Goal: Information Seeking & Learning: Learn about a topic

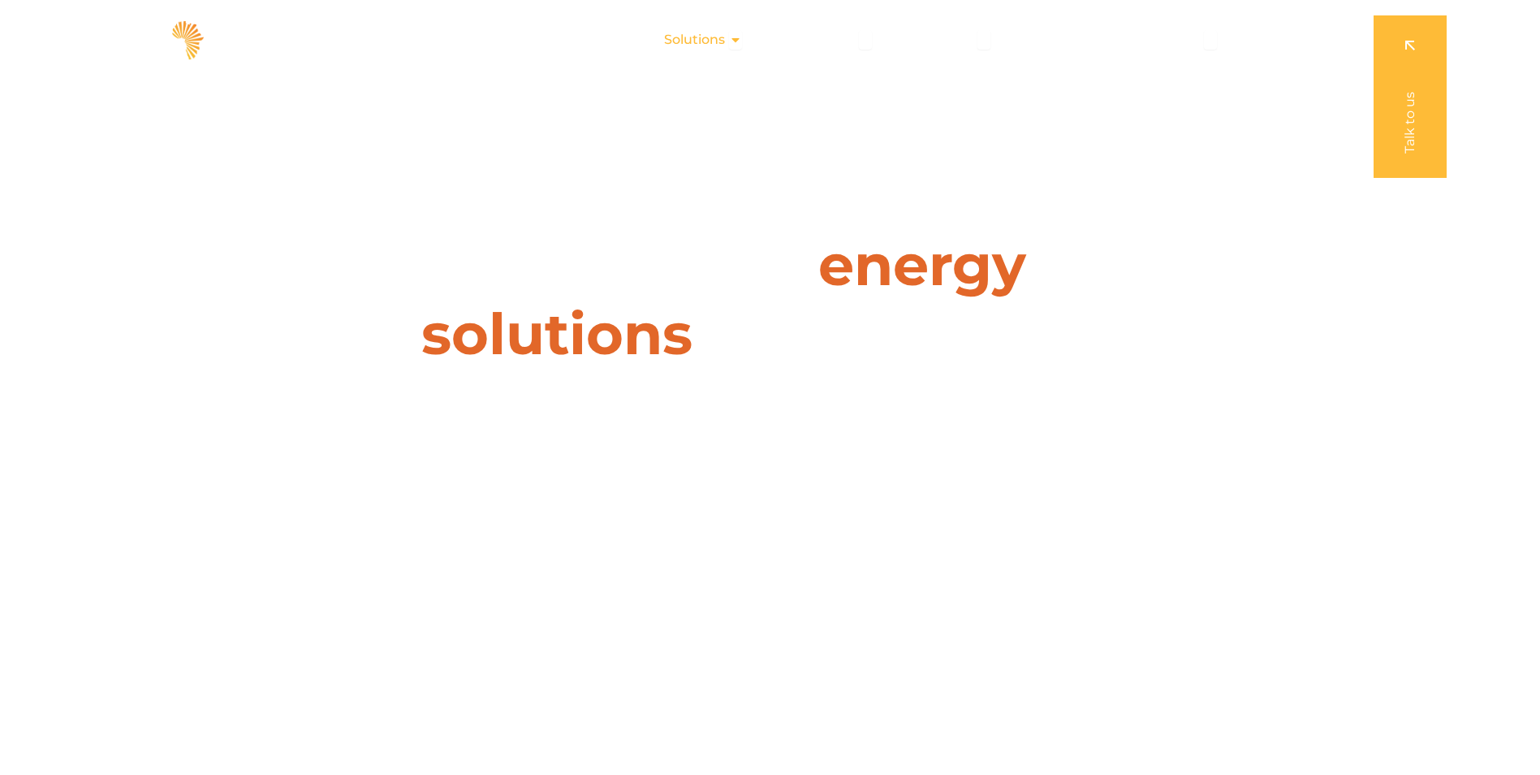
click at [731, 38] on div "Solutions Close Solutions Open Solutions" at bounding box center [703, 40] width 104 height 32
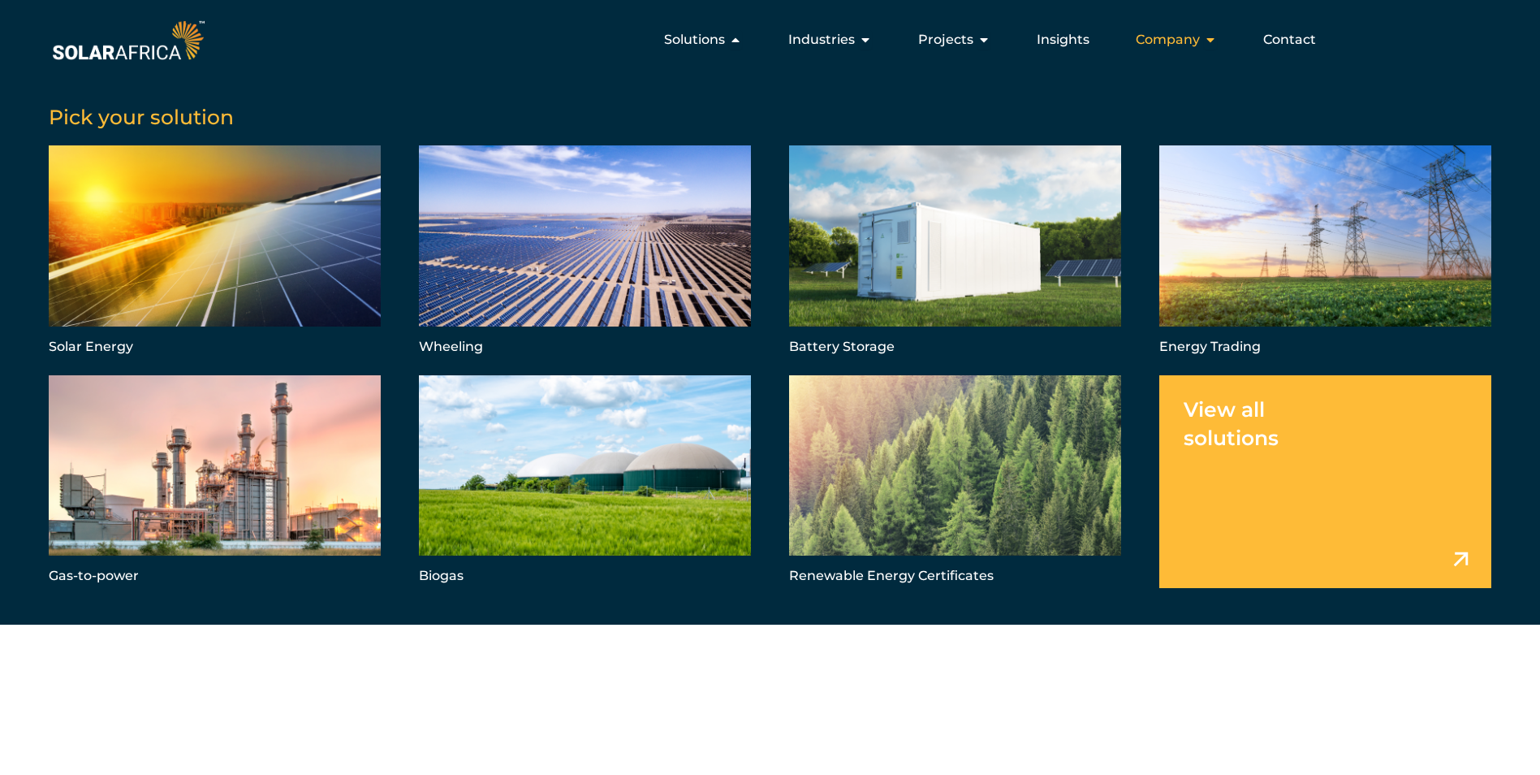
click at [1170, 39] on span "Company" at bounding box center [1168, 39] width 64 height 19
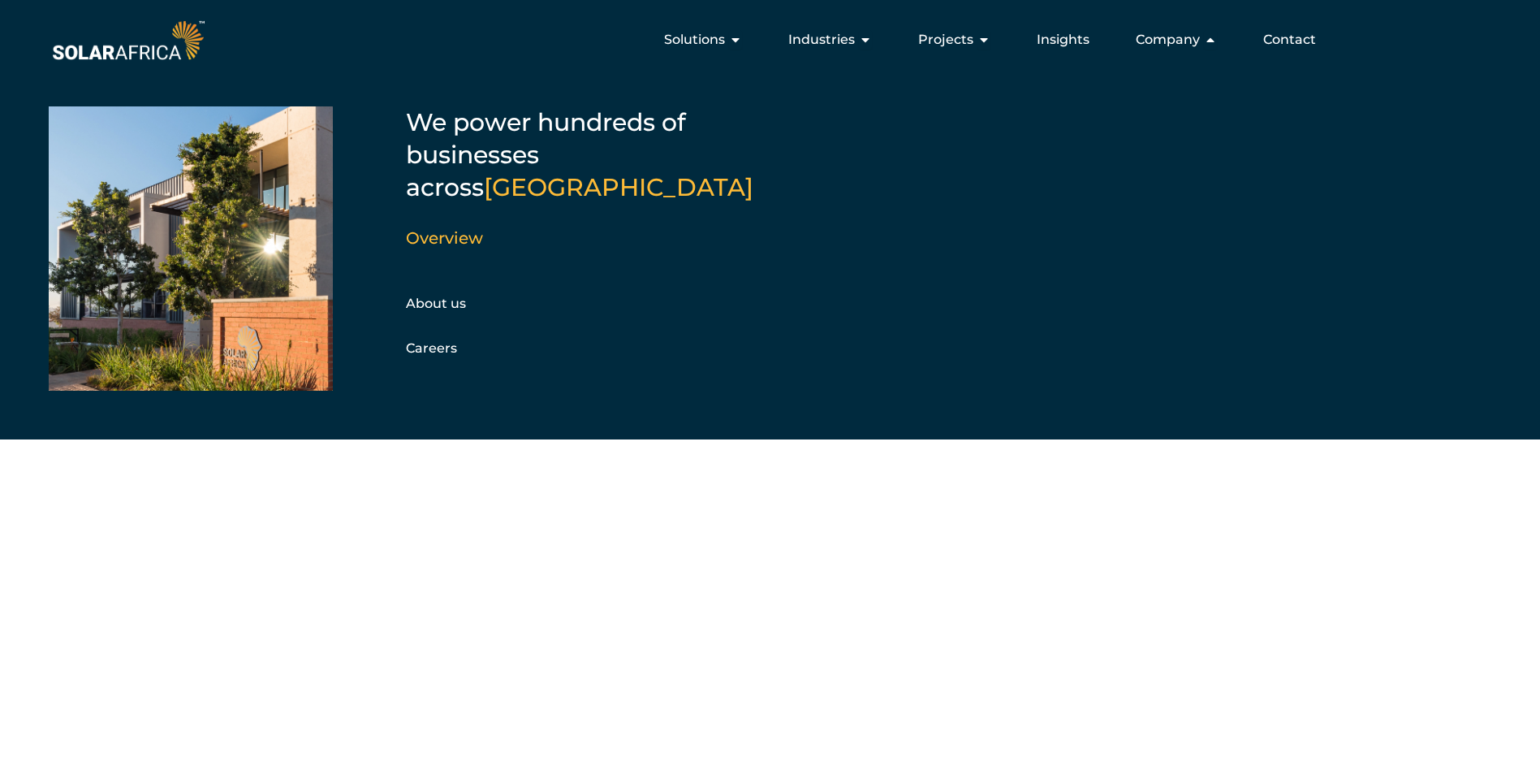
click at [294, 625] on div "Leaders in energy solutions for businesses " (Required) " indicates required fi…" at bounding box center [769, 387] width 1540 height 775
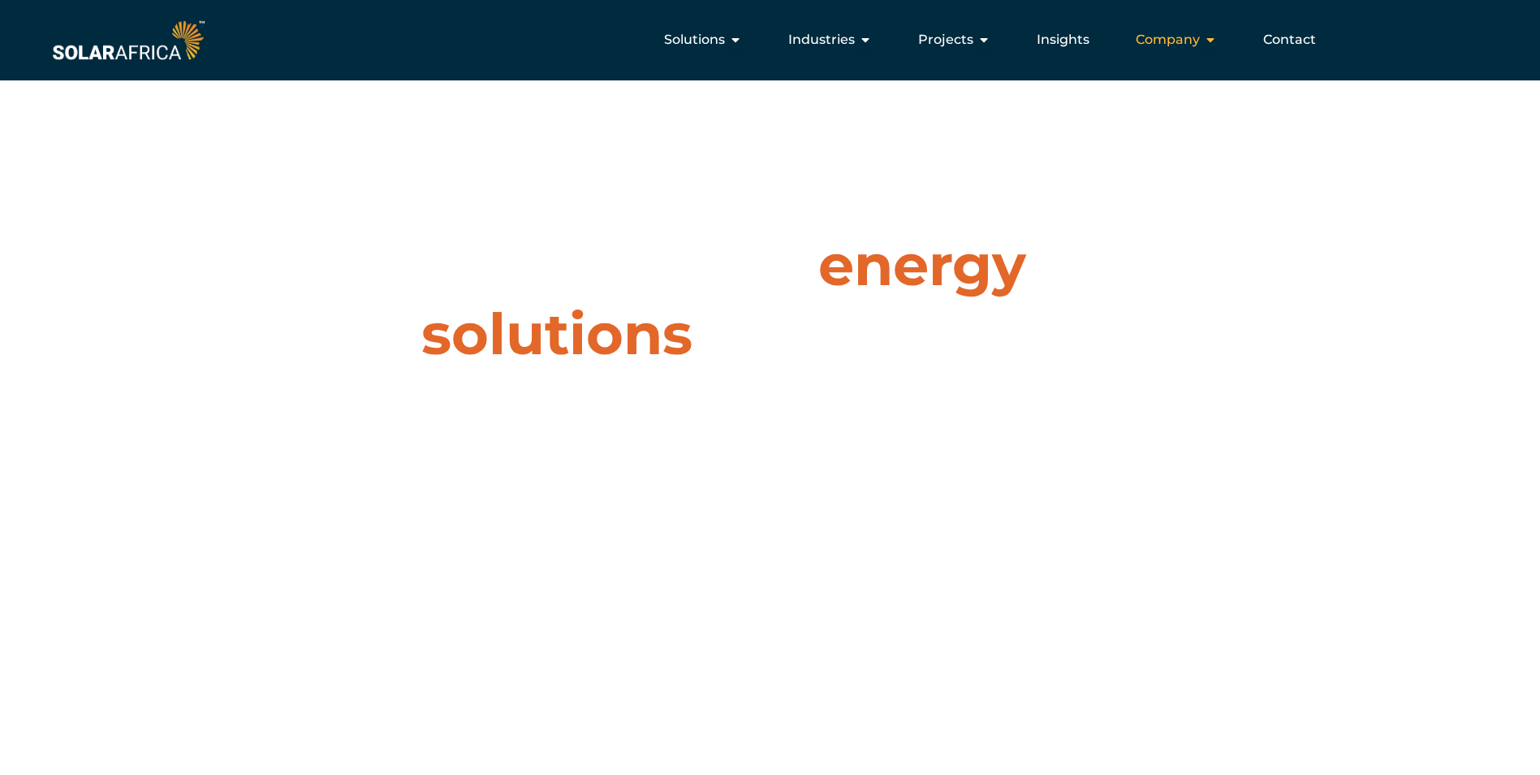
click at [1163, 37] on span "Company" at bounding box center [1168, 39] width 64 height 19
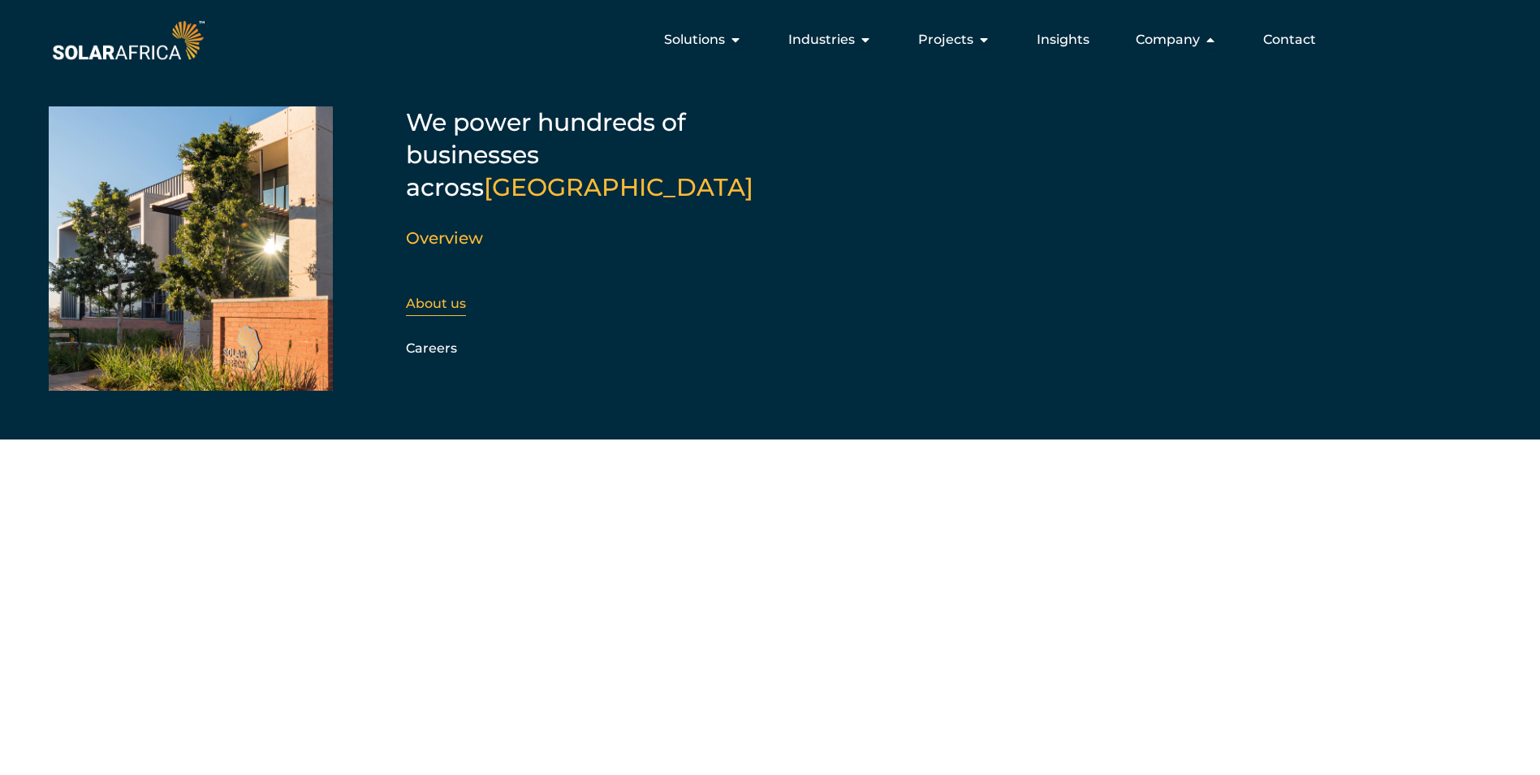
click at [441, 296] on link "About us" at bounding box center [436, 303] width 60 height 15
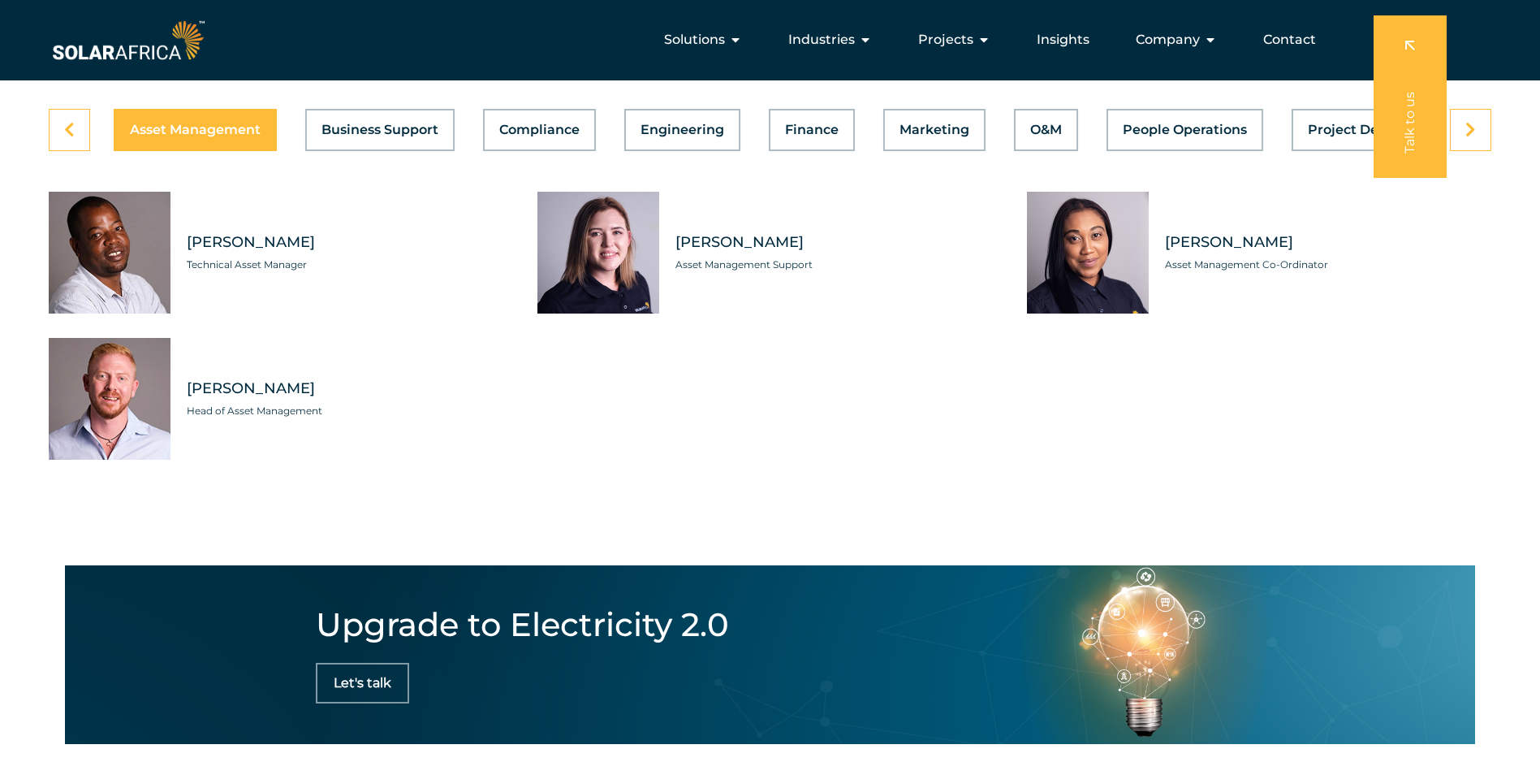
scroll to position [3897, 0]
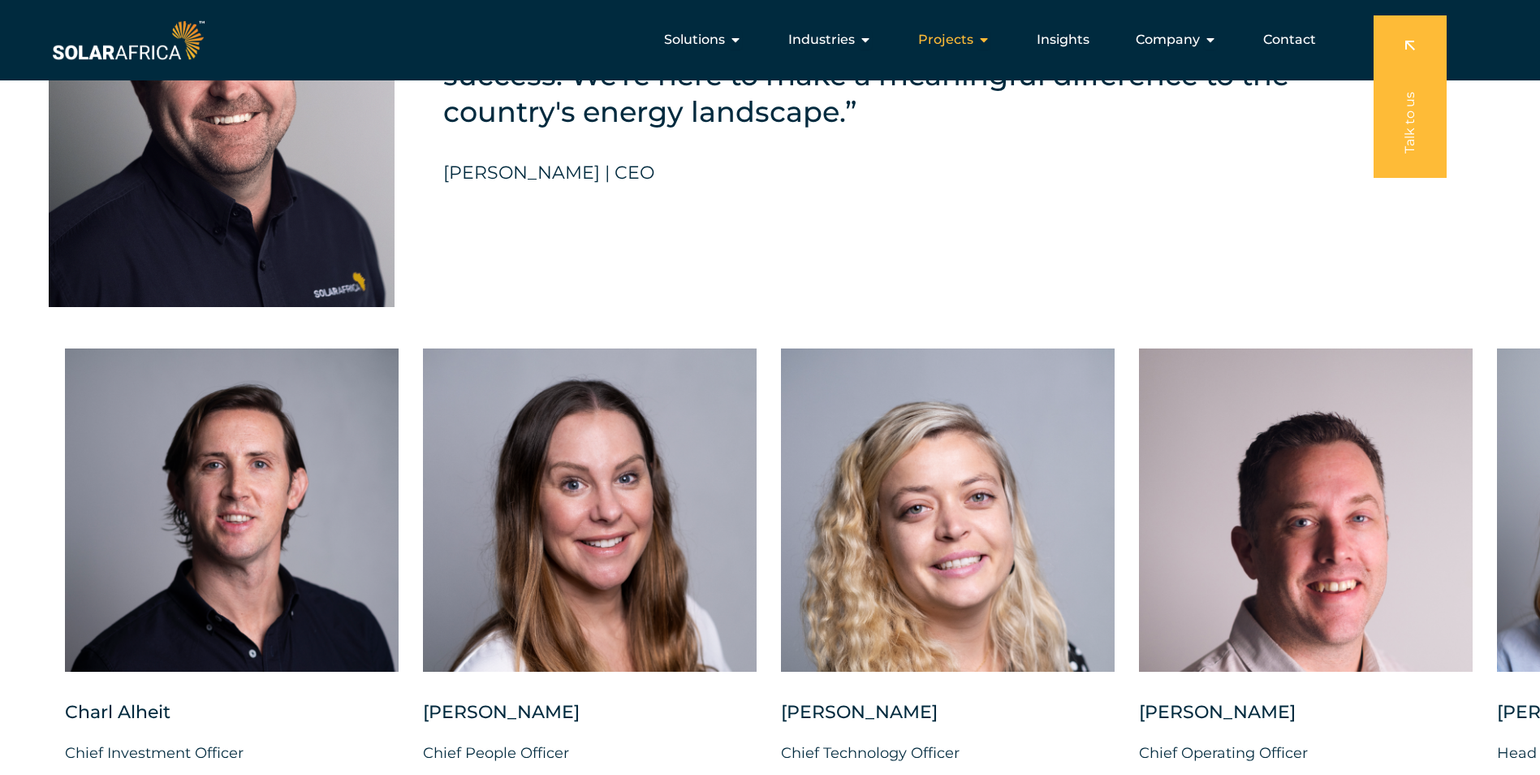
click at [989, 35] on icon "Menu" at bounding box center [984, 39] width 13 height 13
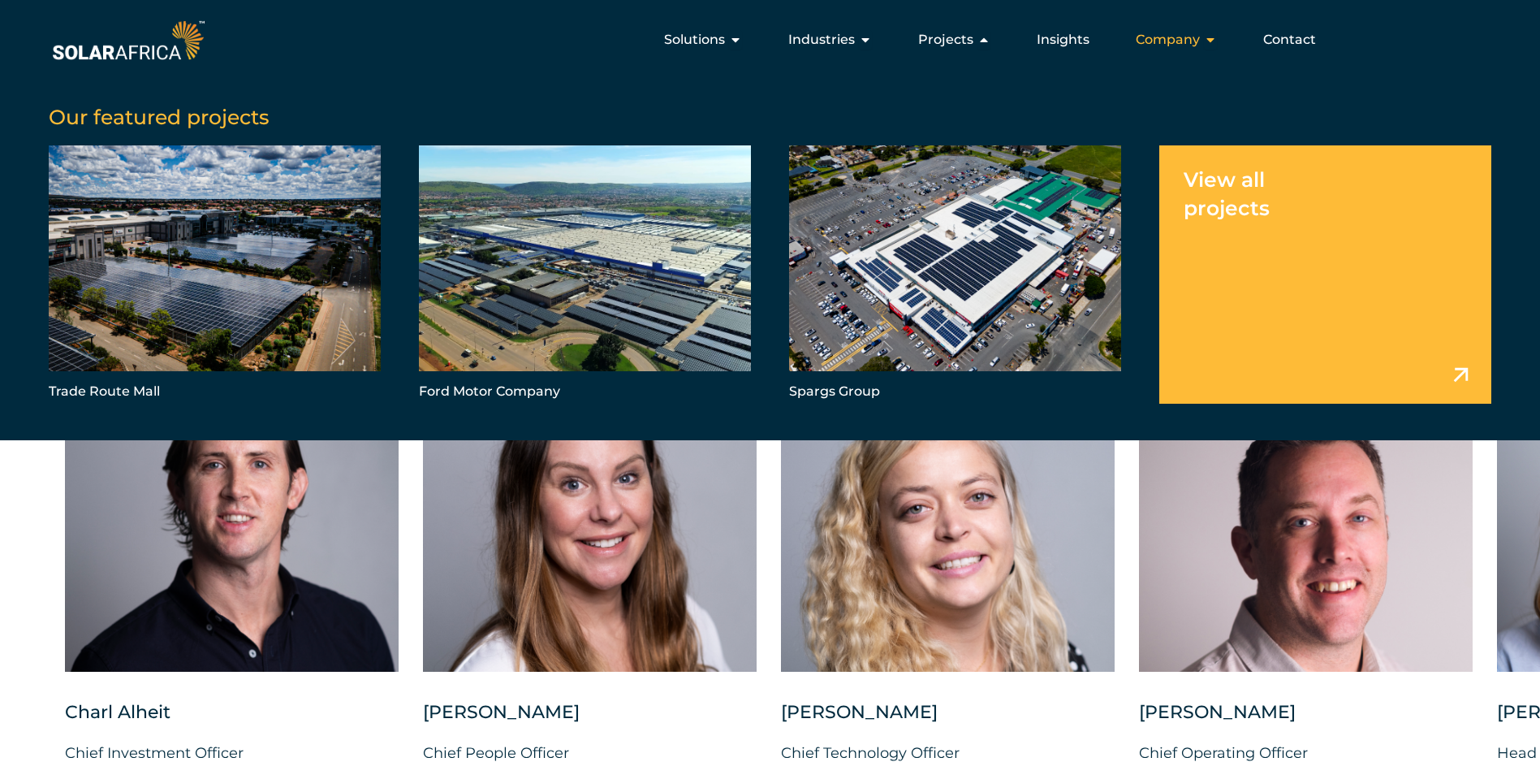
click at [1182, 36] on span "Company" at bounding box center [1168, 39] width 64 height 19
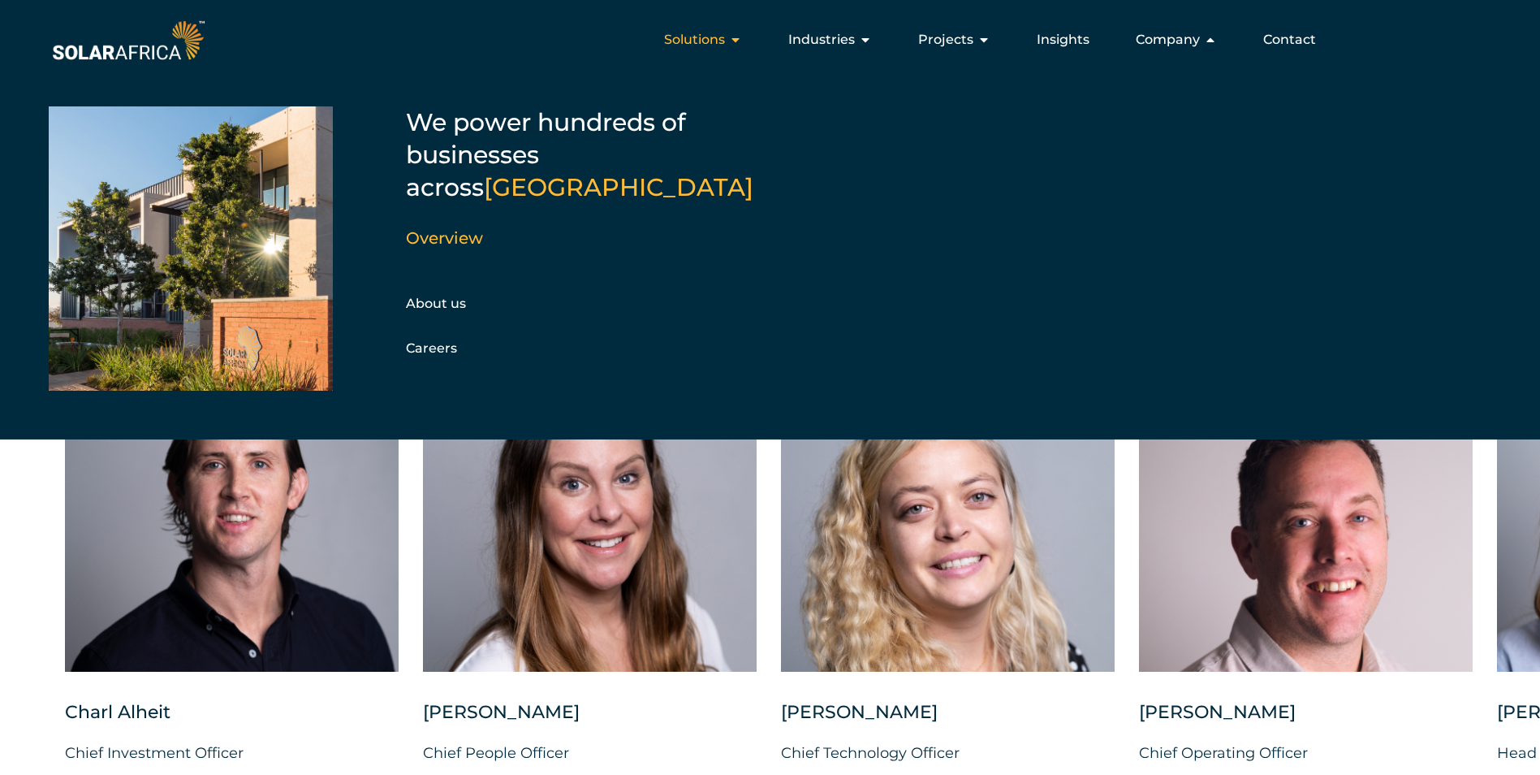
click at [742, 41] on icon "Menu" at bounding box center [735, 39] width 13 height 13
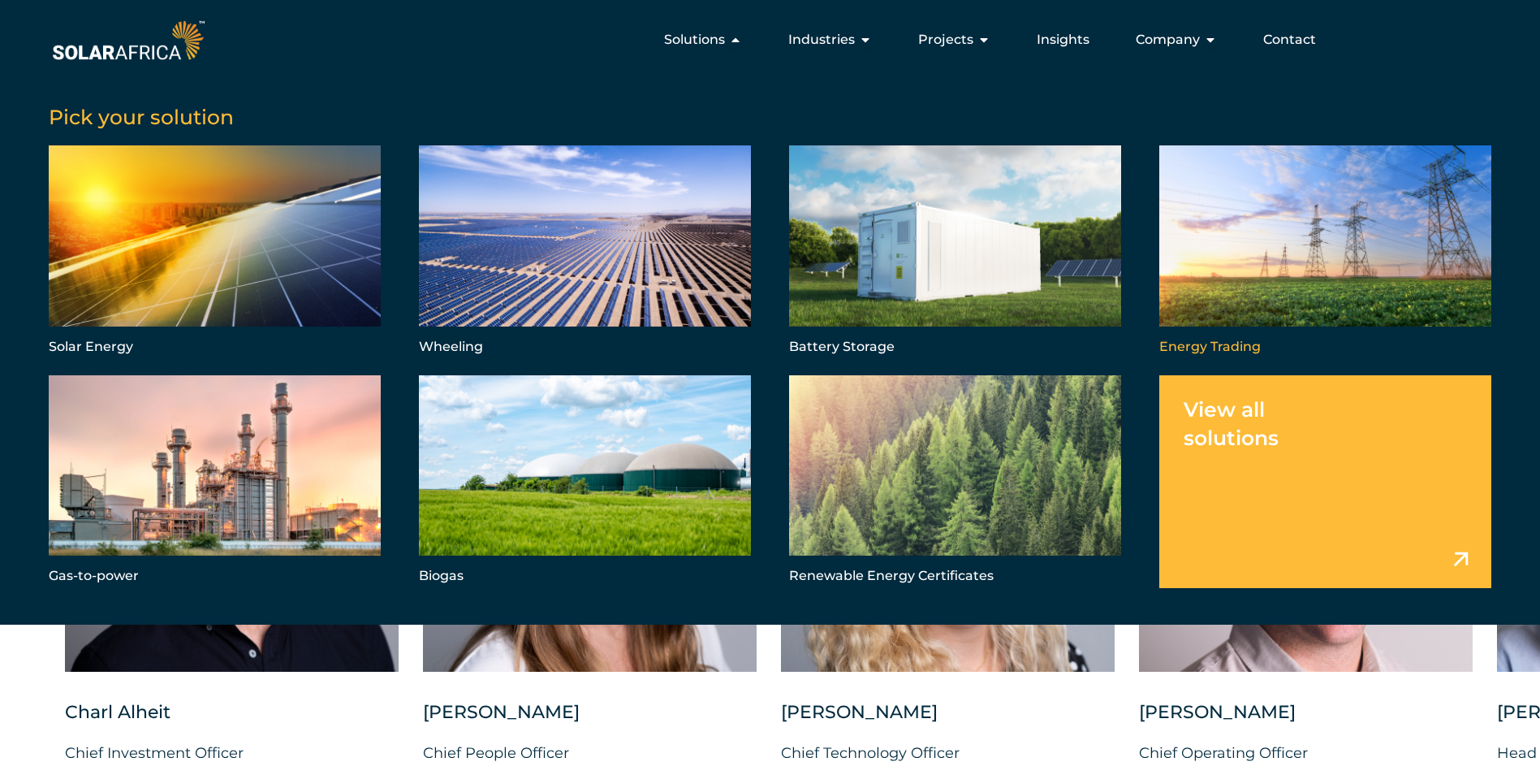
click at [1250, 278] on link "Menu" at bounding box center [1325, 251] width 332 height 213
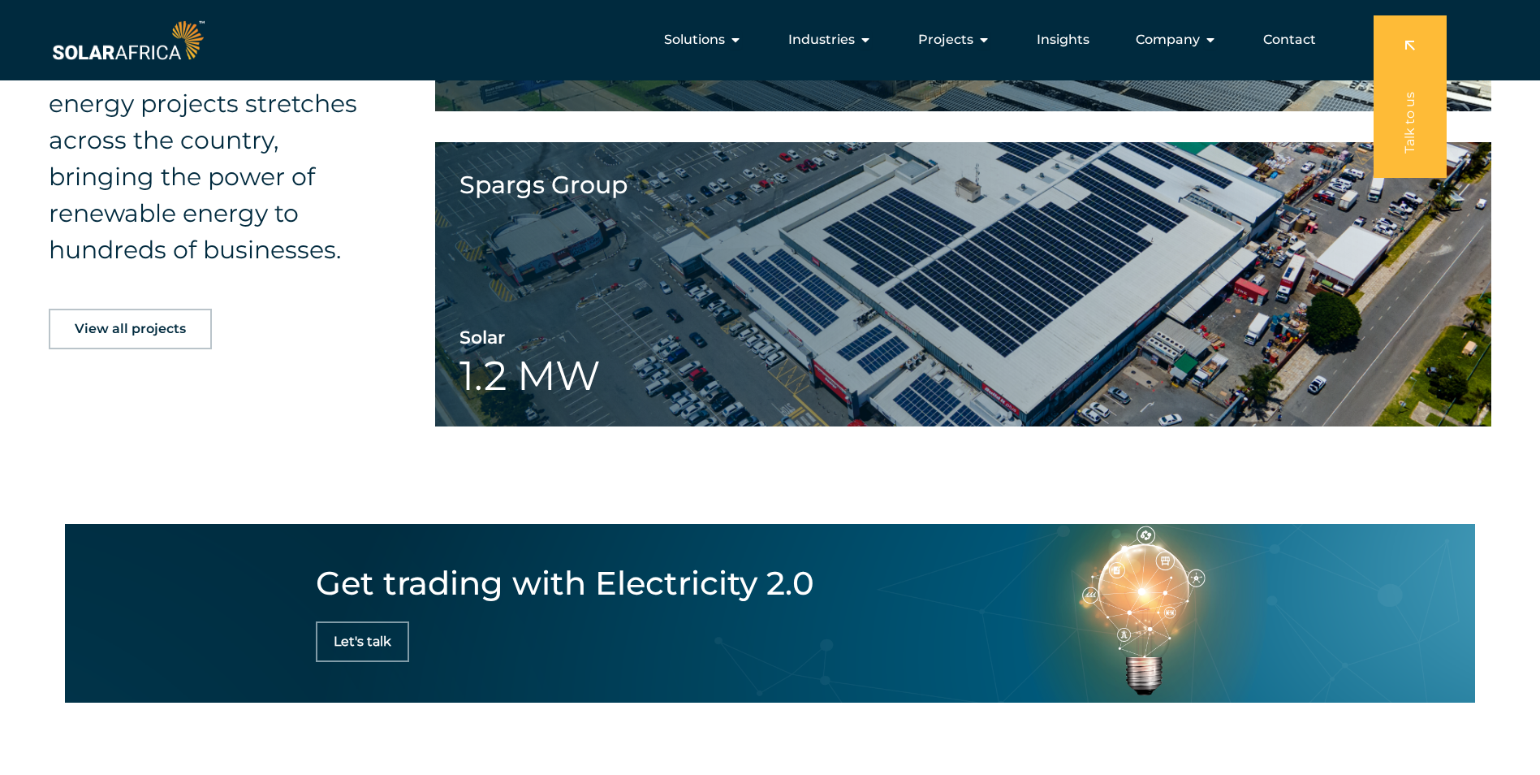
scroll to position [2436, 0]
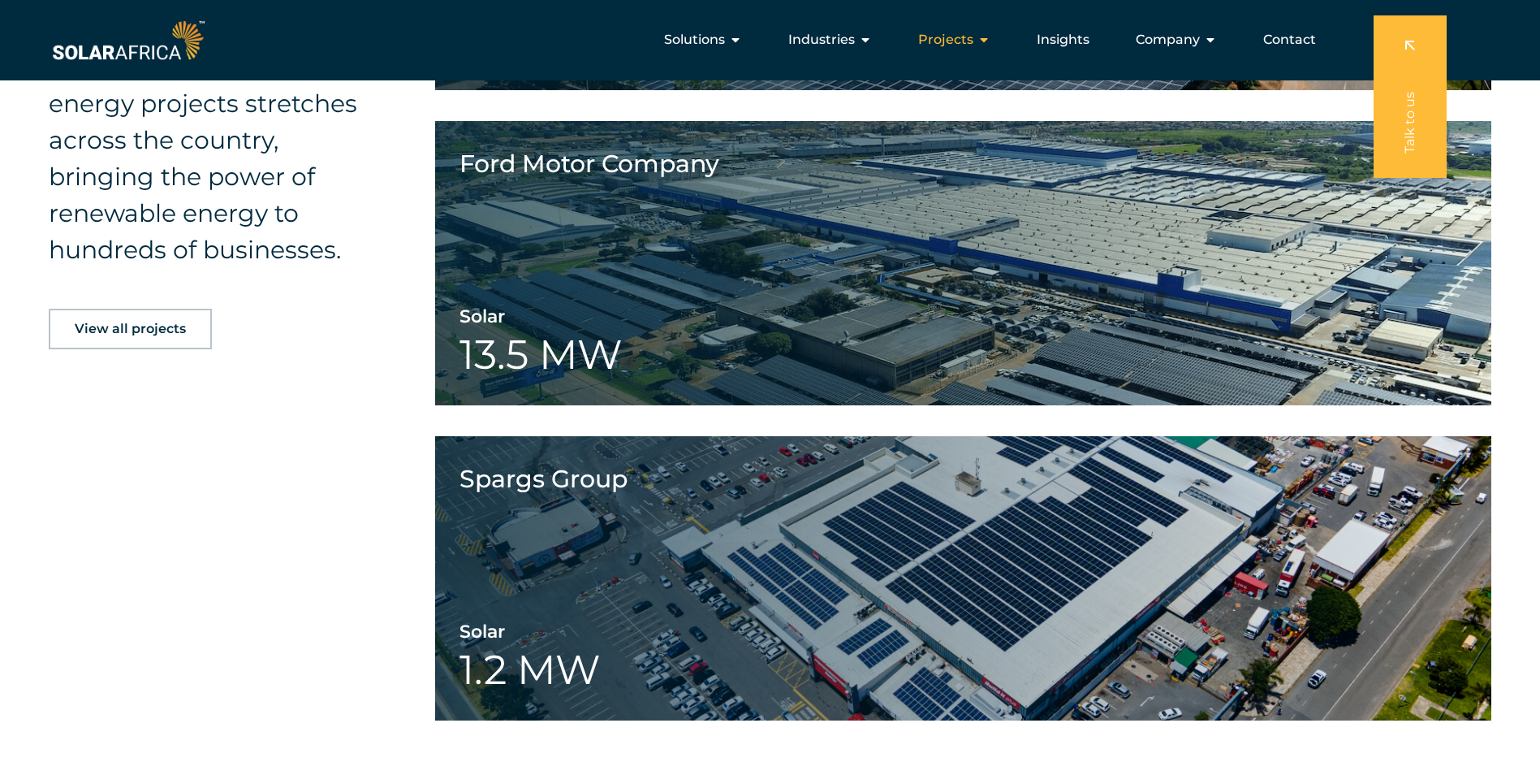
click at [946, 42] on span "Projects" at bounding box center [945, 39] width 55 height 19
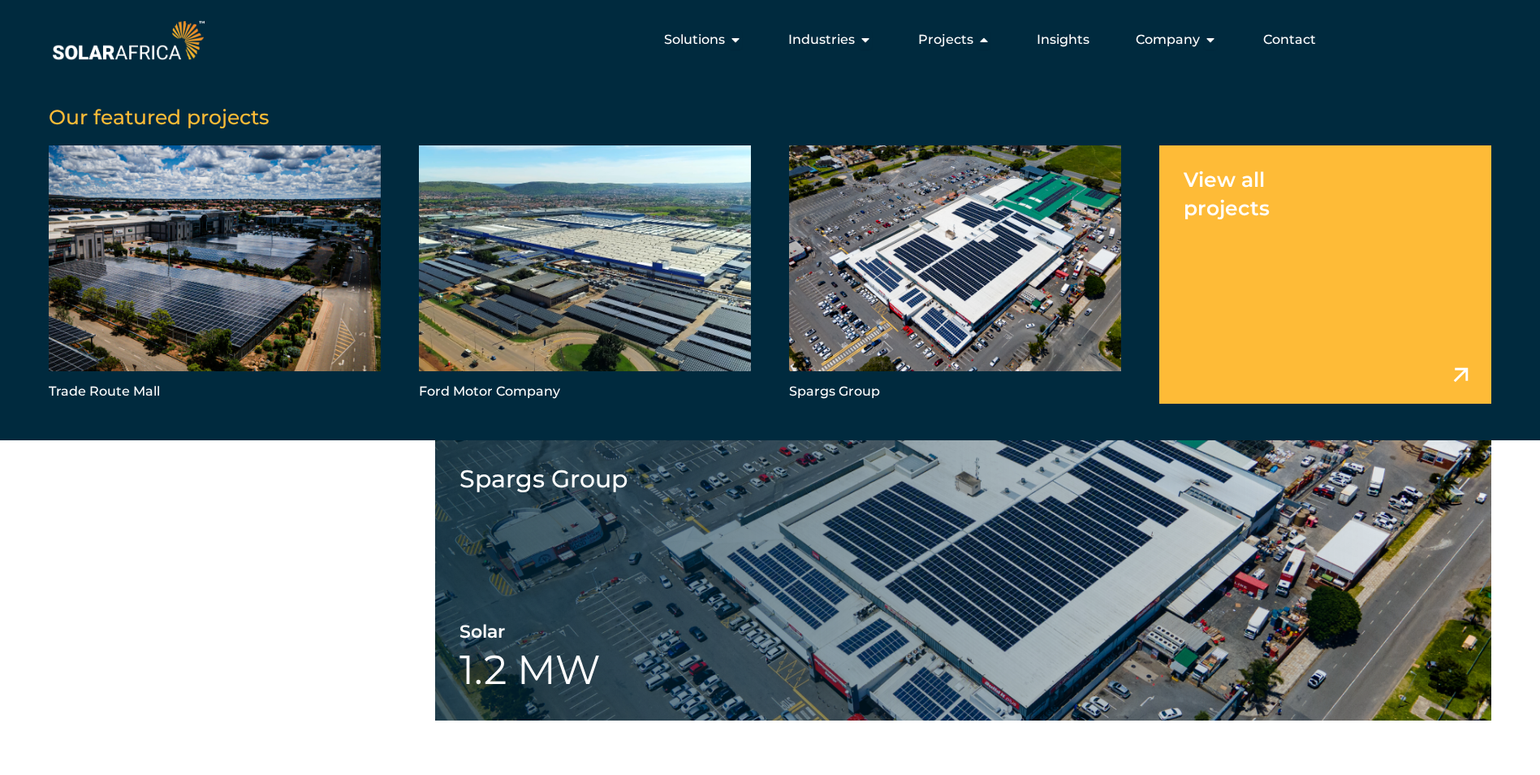
click at [1194, 205] on link "Menu" at bounding box center [1325, 273] width 332 height 257
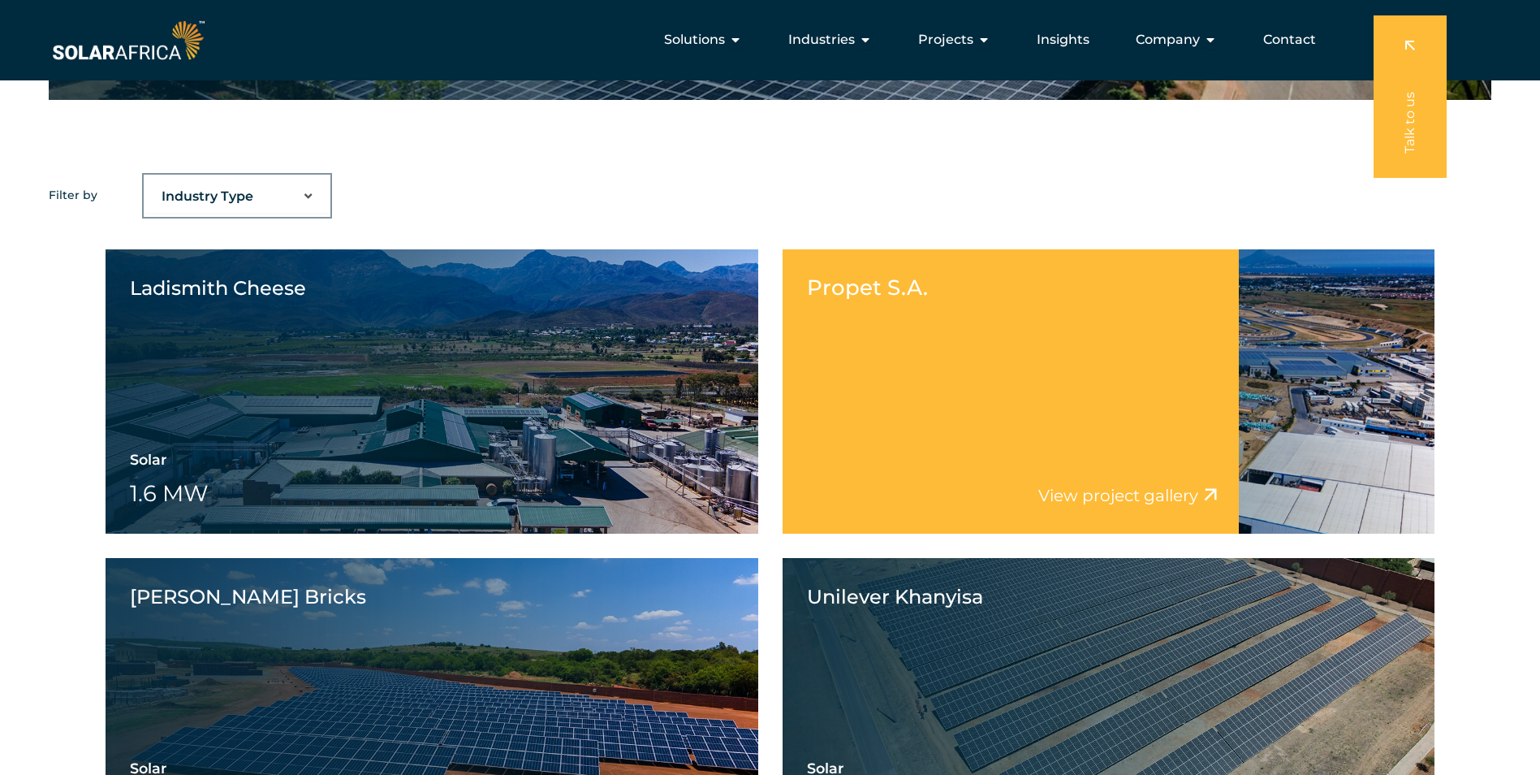
scroll to position [974, 0]
